Goal: Navigation & Orientation: Find specific page/section

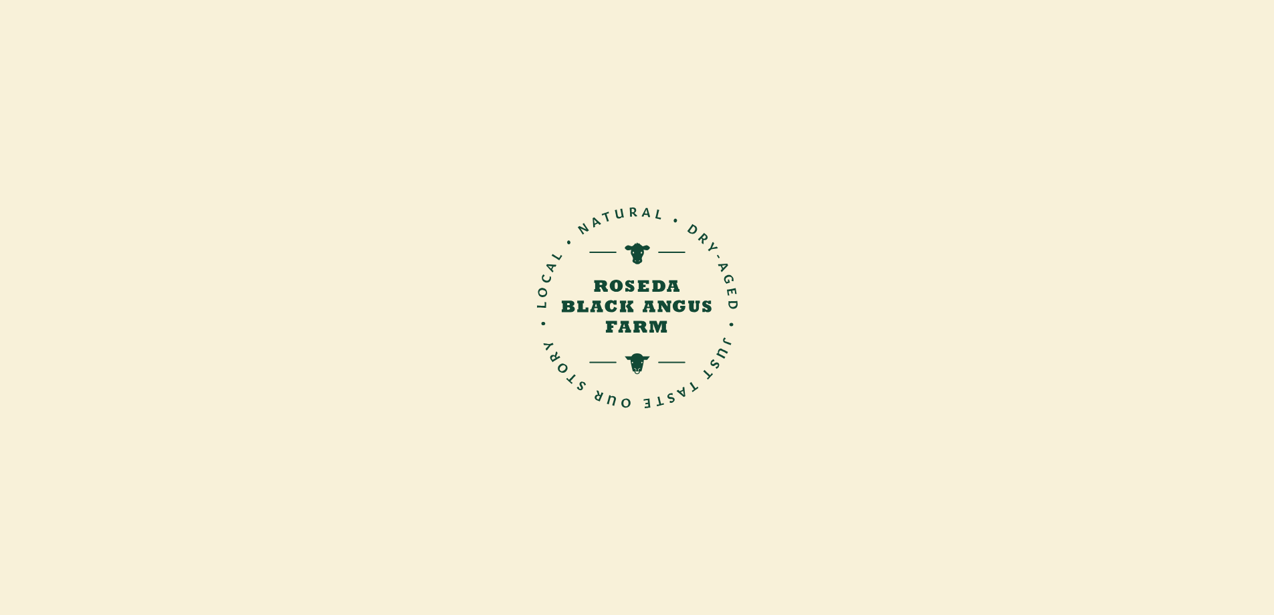
click at [633, 290] on img at bounding box center [637, 255] width 685 height 179
click at [609, 312] on div "About Roseda A Farm Not a Factory Our family raises outstanding beef cattle the…" at bounding box center [637, 488] width 1274 height 452
click at [613, 312] on div "About Roseda A Farm Not a Factory Our family raises outstanding beef cattle the…" at bounding box center [637, 488] width 1274 height 452
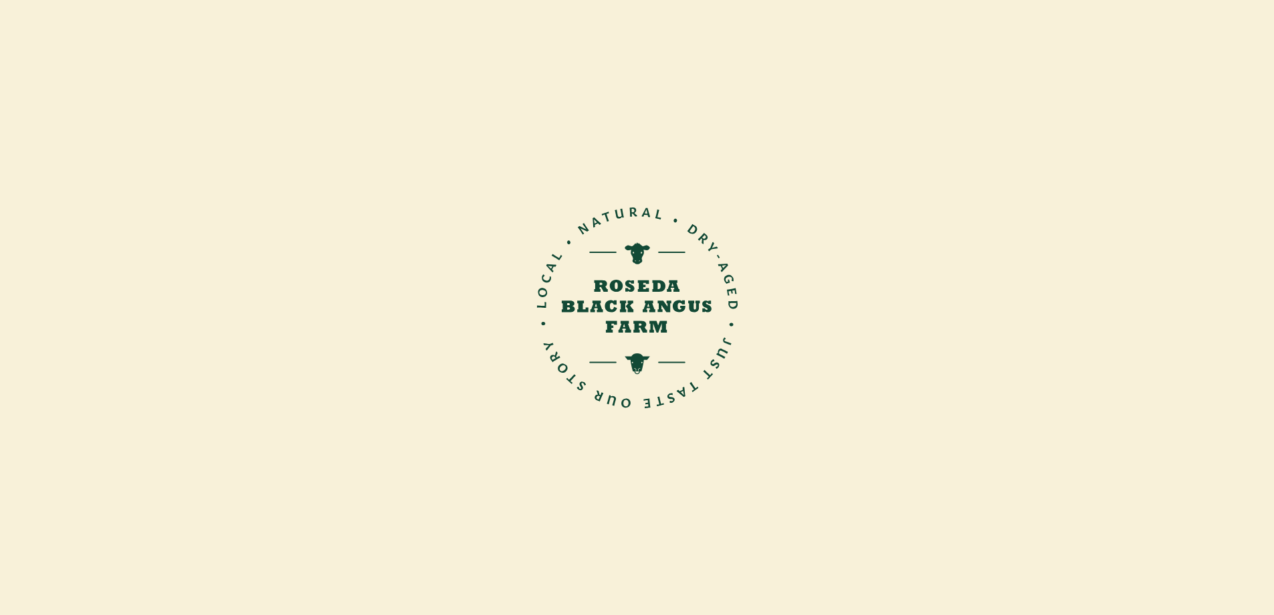
click at [652, 283] on img at bounding box center [637, 255] width 685 height 179
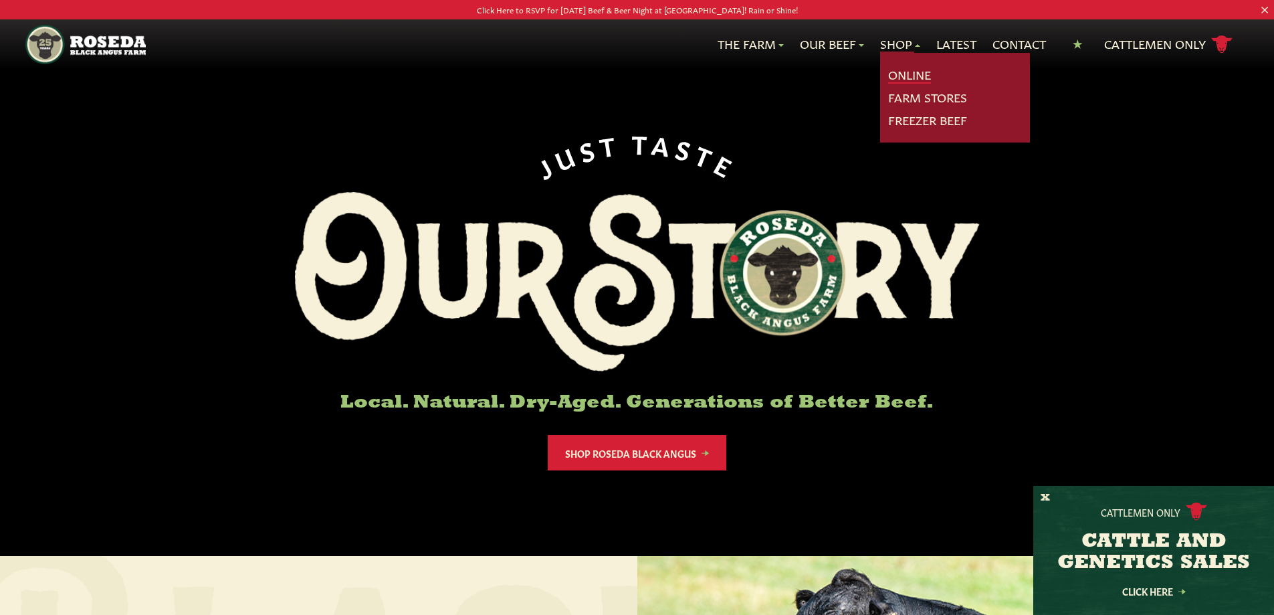
click at [907, 69] on link "Online" at bounding box center [909, 74] width 43 height 17
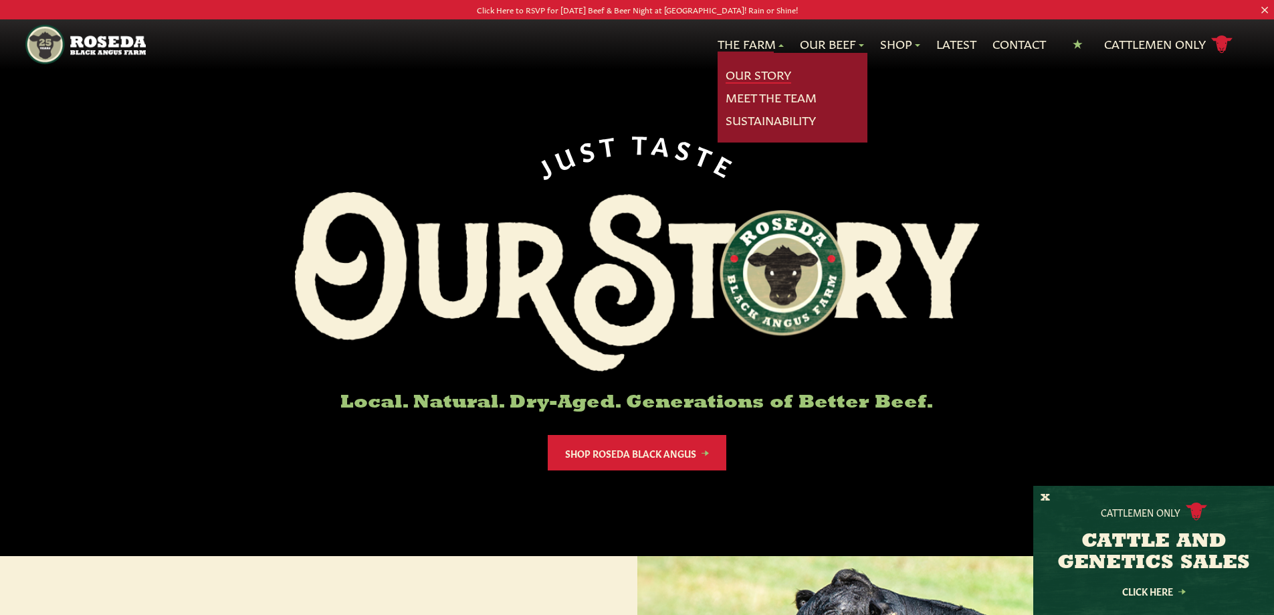
click at [753, 73] on link "Our Story" at bounding box center [759, 74] width 66 height 17
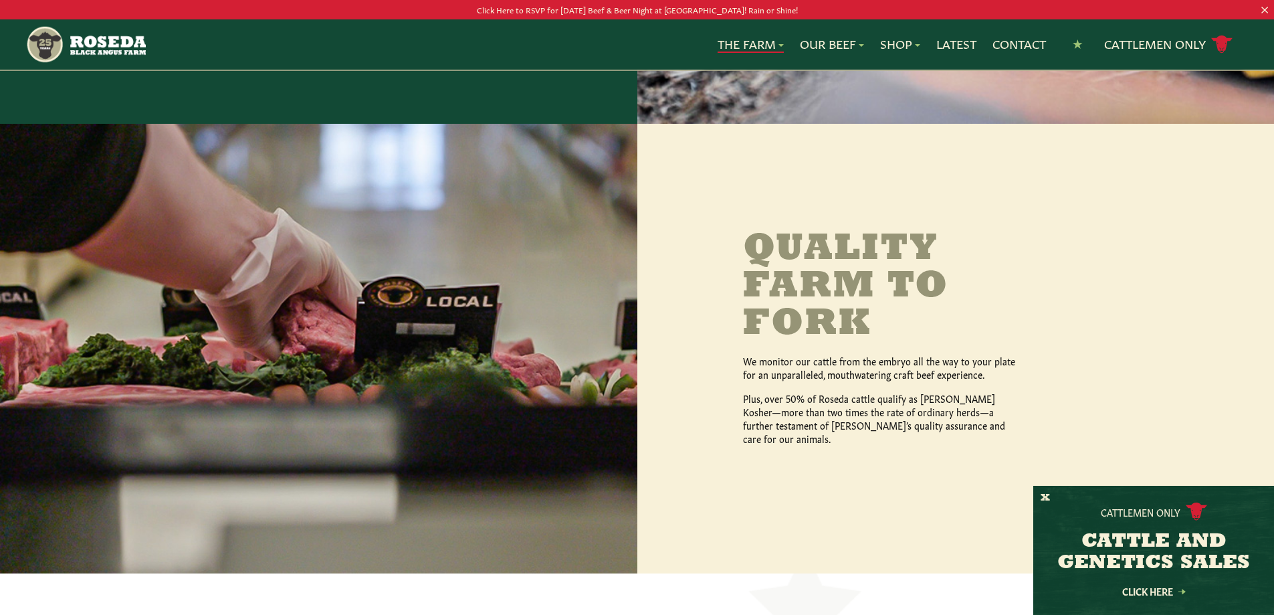
scroll to position [2240, 0]
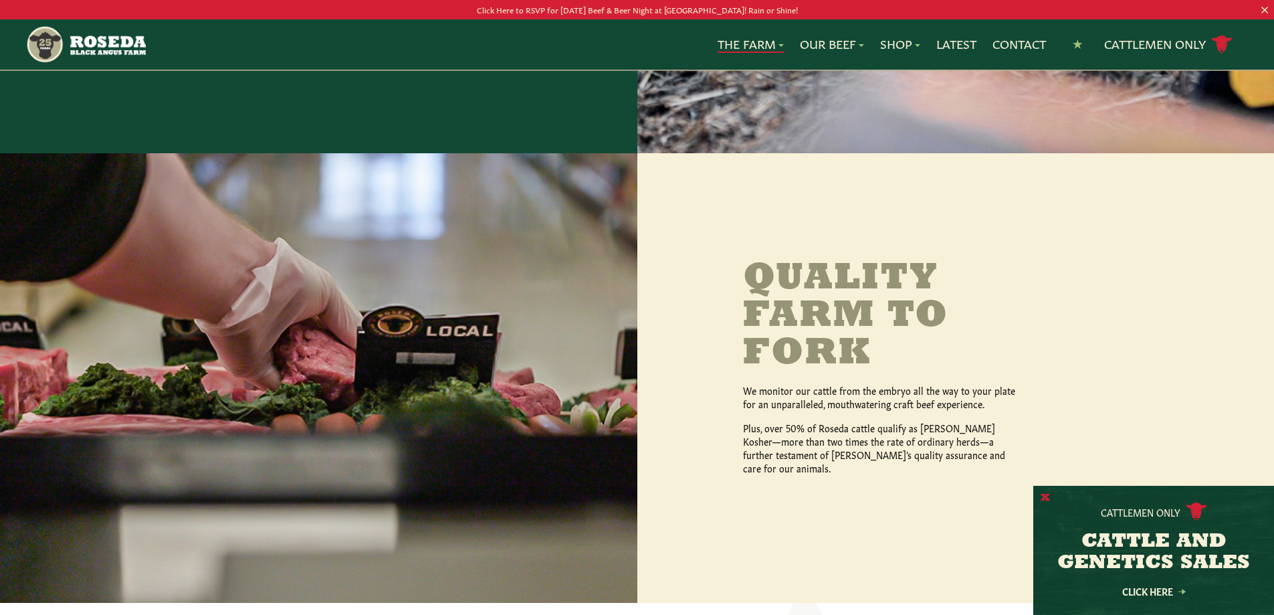
click at [1041, 492] on button "X" at bounding box center [1045, 498] width 9 height 14
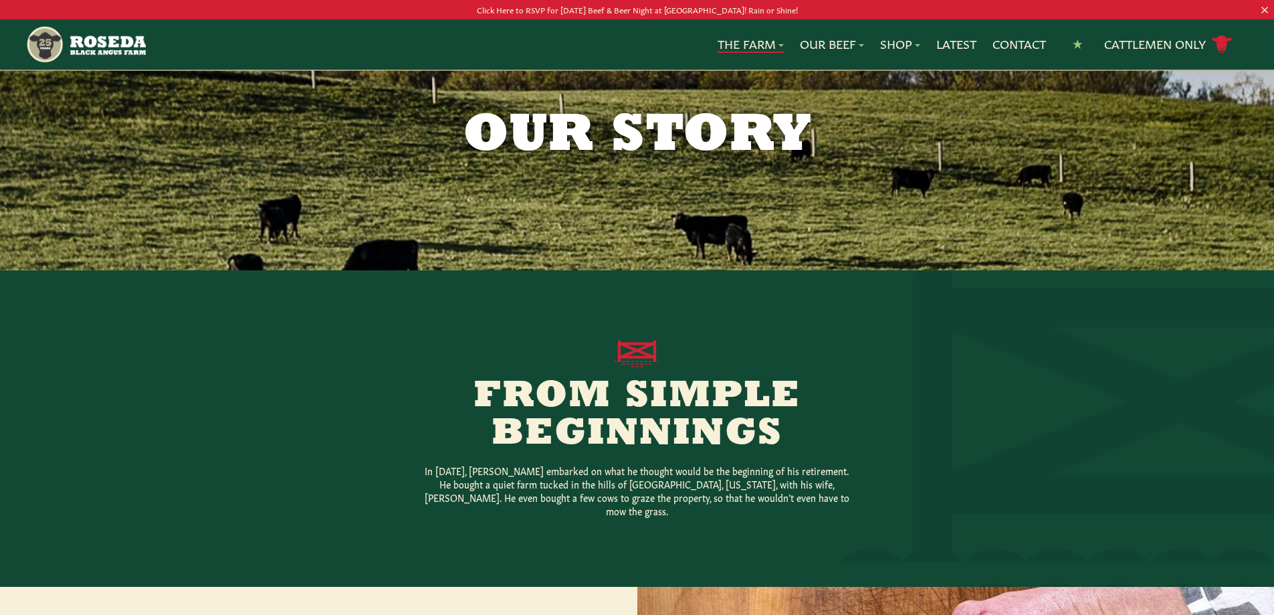
scroll to position [0, 0]
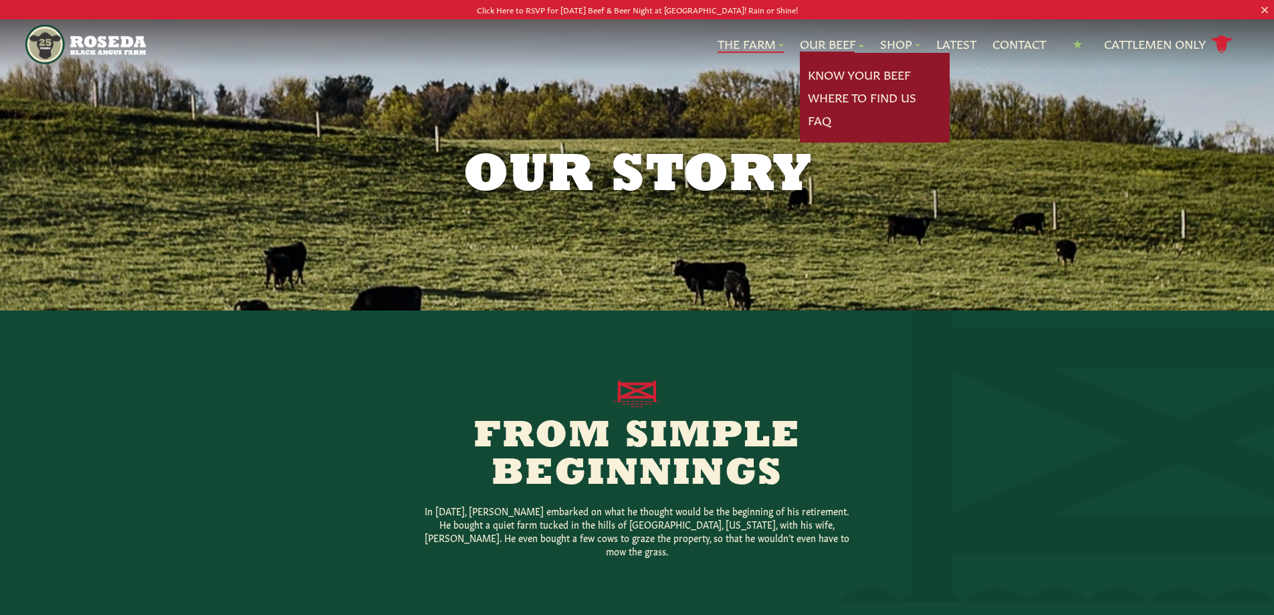
click at [826, 39] on link "Our Beef" at bounding box center [832, 43] width 64 height 17
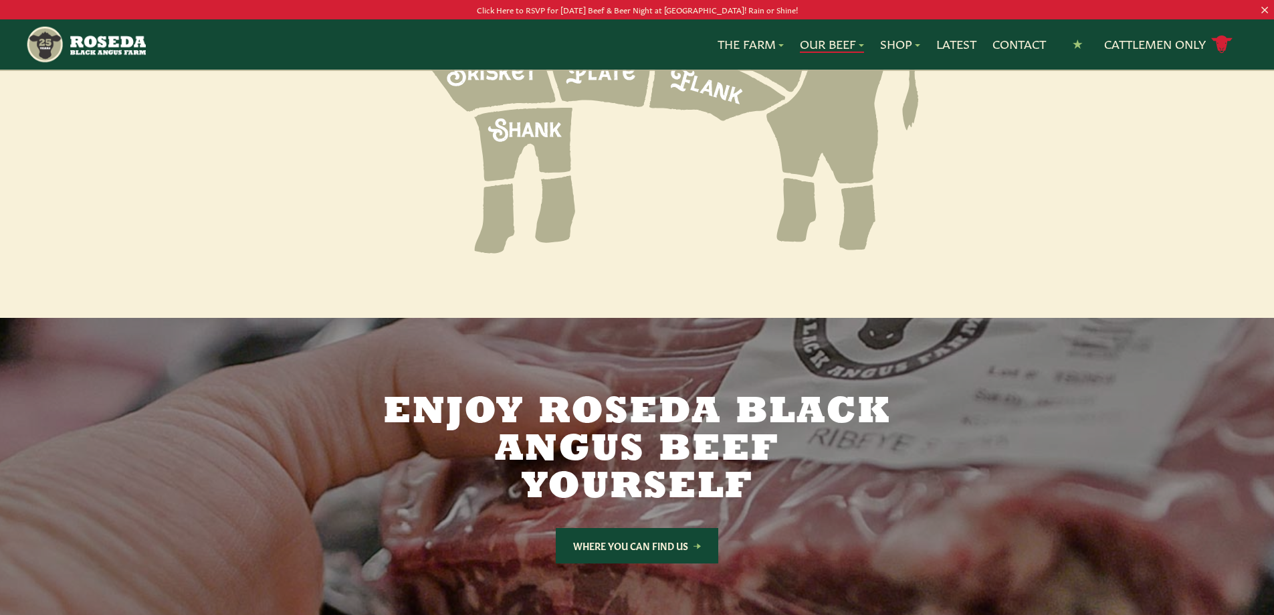
scroll to position [2074, 0]
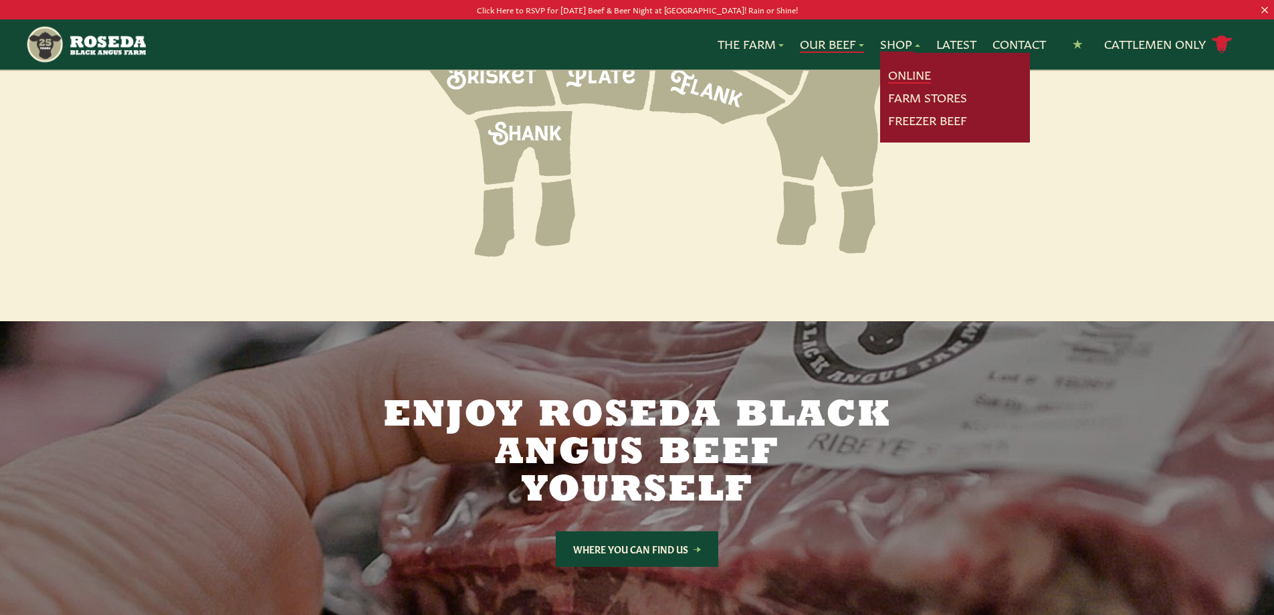
click at [908, 81] on link "Online" at bounding box center [909, 74] width 43 height 17
